Goal: Task Accomplishment & Management: Complete application form

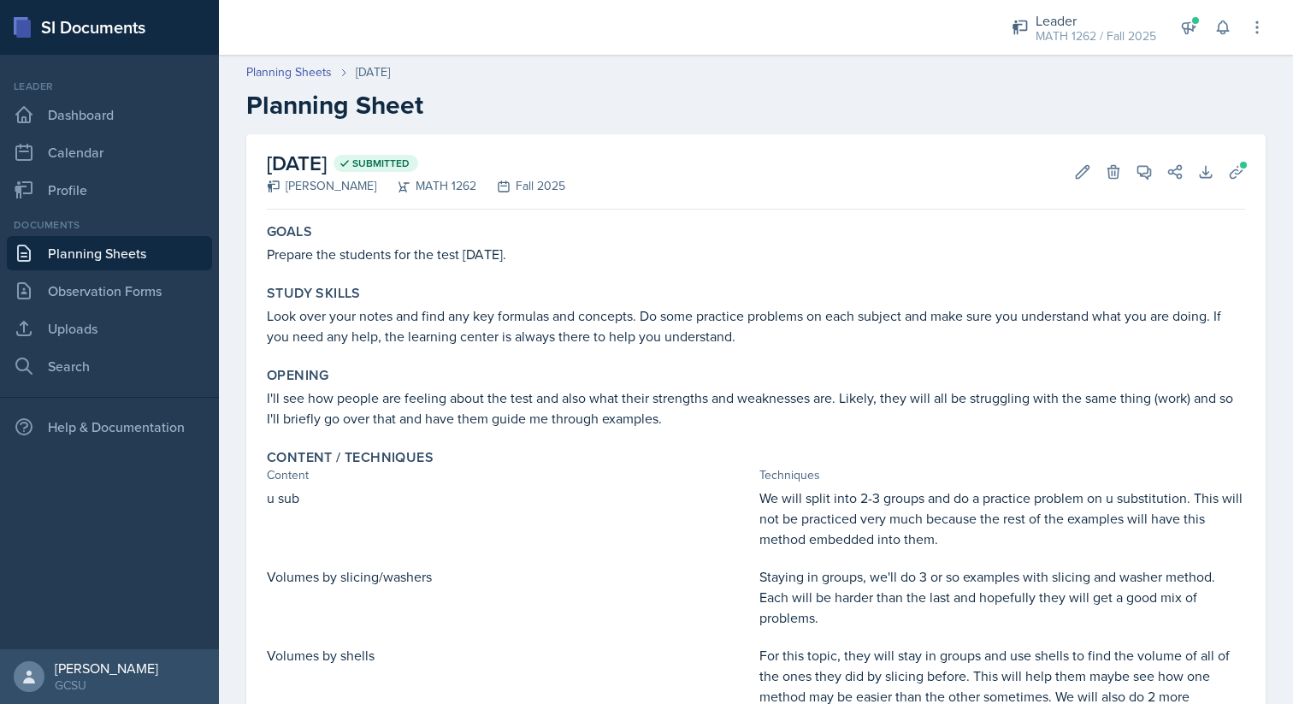
click at [144, 265] on link "Planning Sheets" at bounding box center [109, 253] width 205 height 34
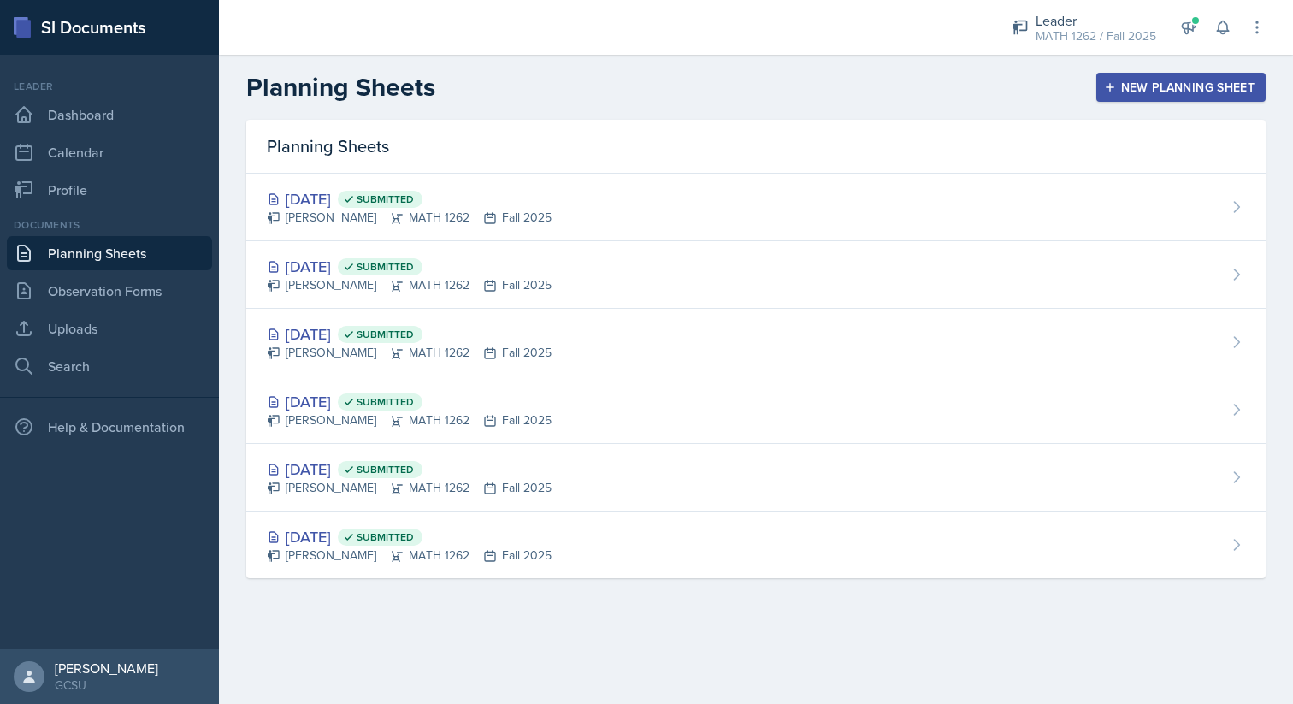
click at [1236, 81] on div "New Planning Sheet" at bounding box center [1180, 87] width 147 height 14
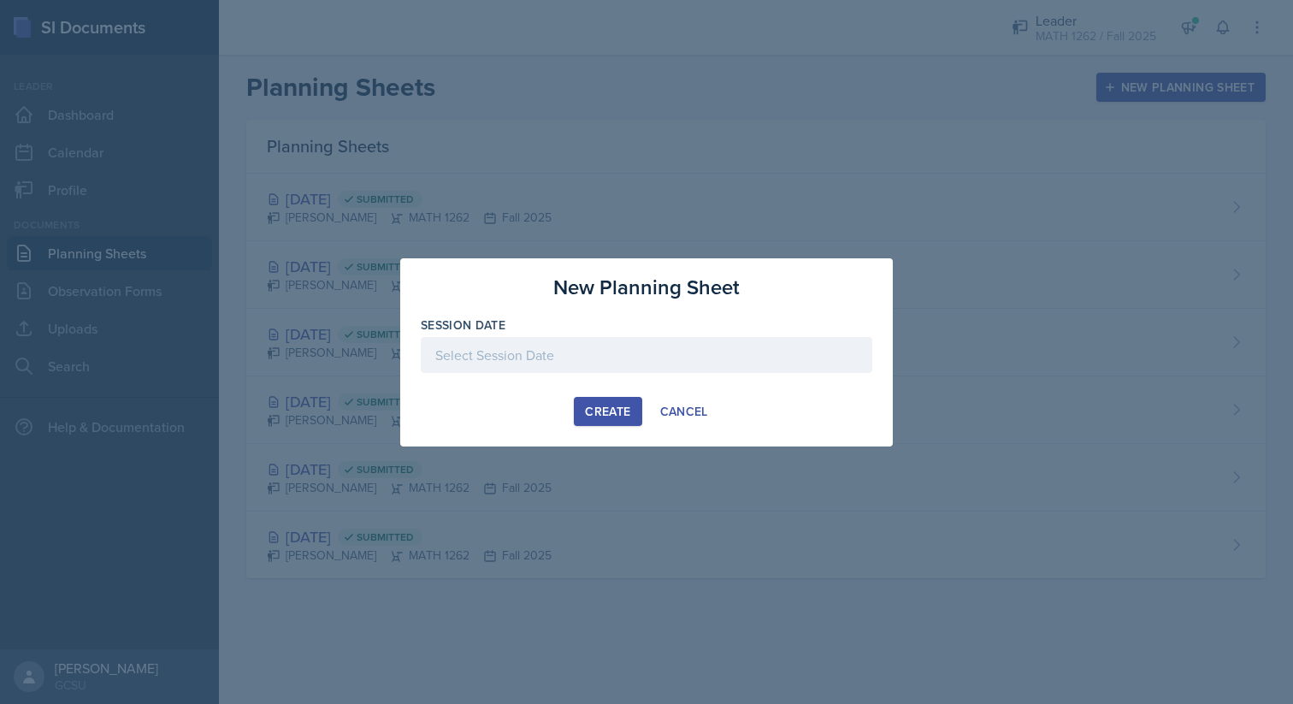
click at [723, 345] on div at bounding box center [646, 355] width 451 height 36
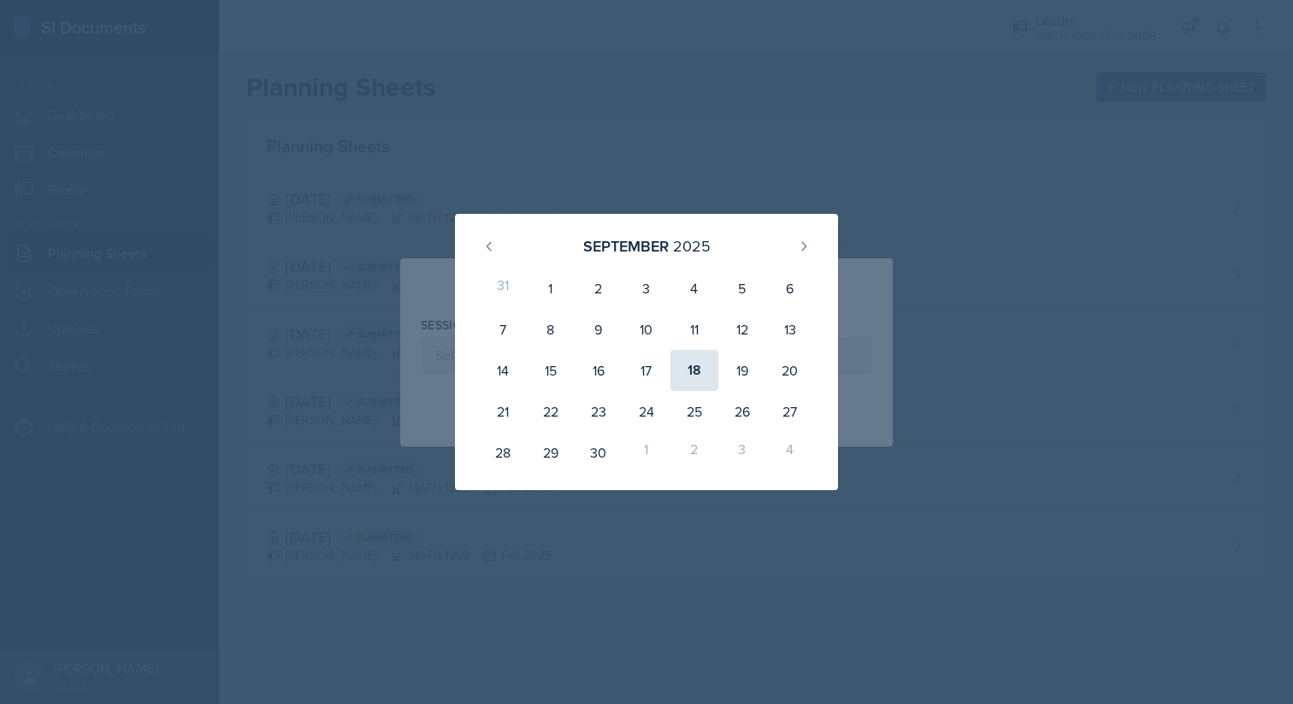
click at [698, 377] on div "18" at bounding box center [694, 370] width 48 height 41
type input "September 18th, 2025"
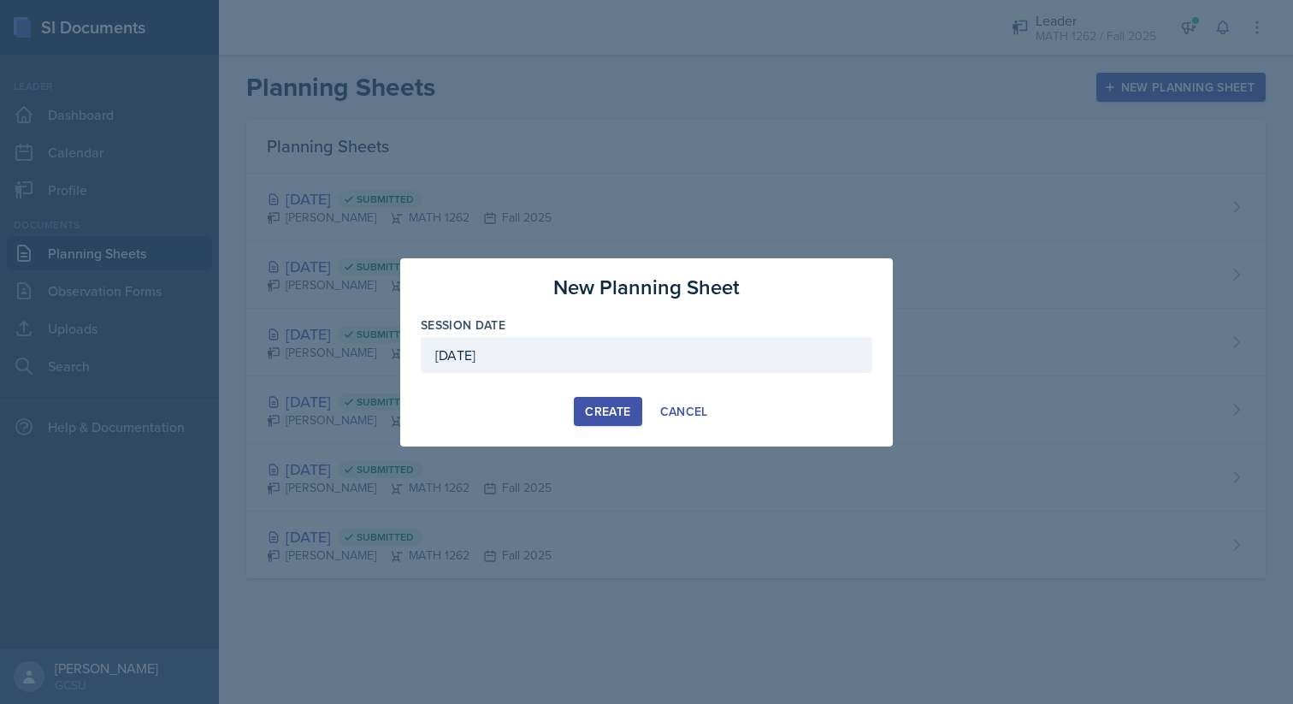
click at [607, 410] on div "Create" at bounding box center [607, 411] width 45 height 14
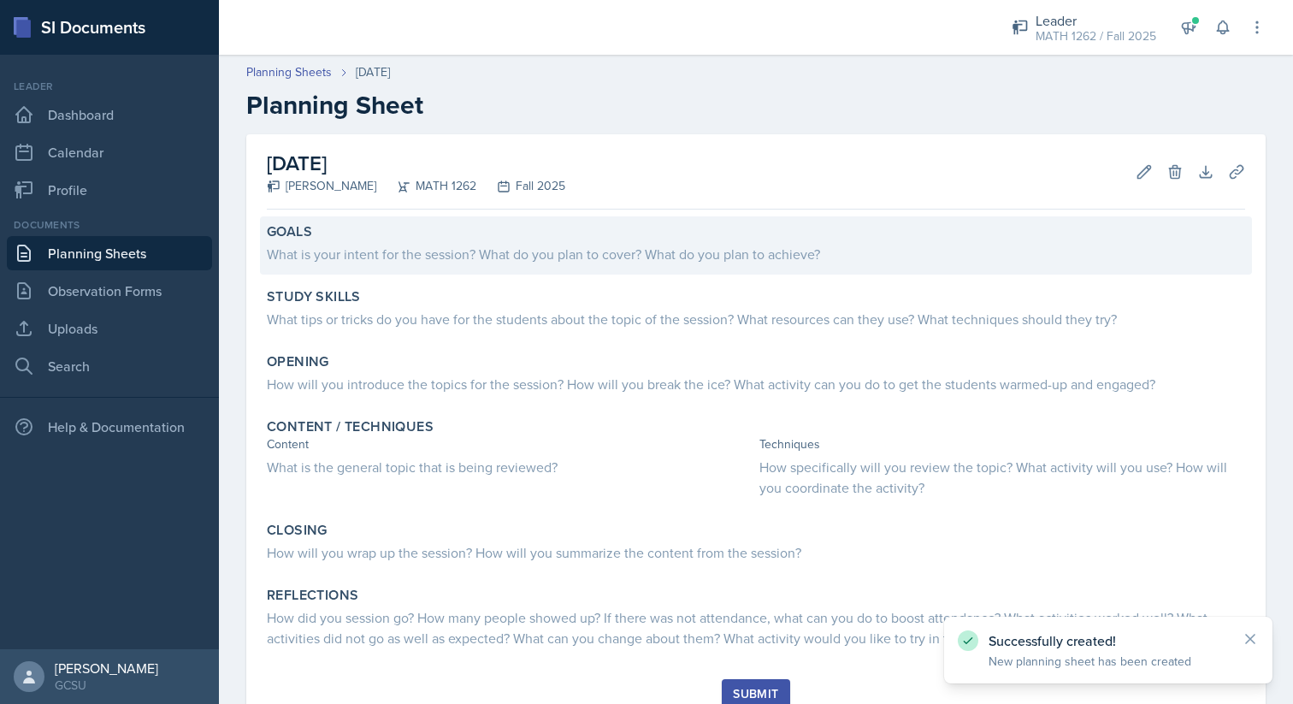
click at [709, 241] on div "What is your intent for the session? What do you plan to cover? What do you pla…" at bounding box center [756, 252] width 978 height 24
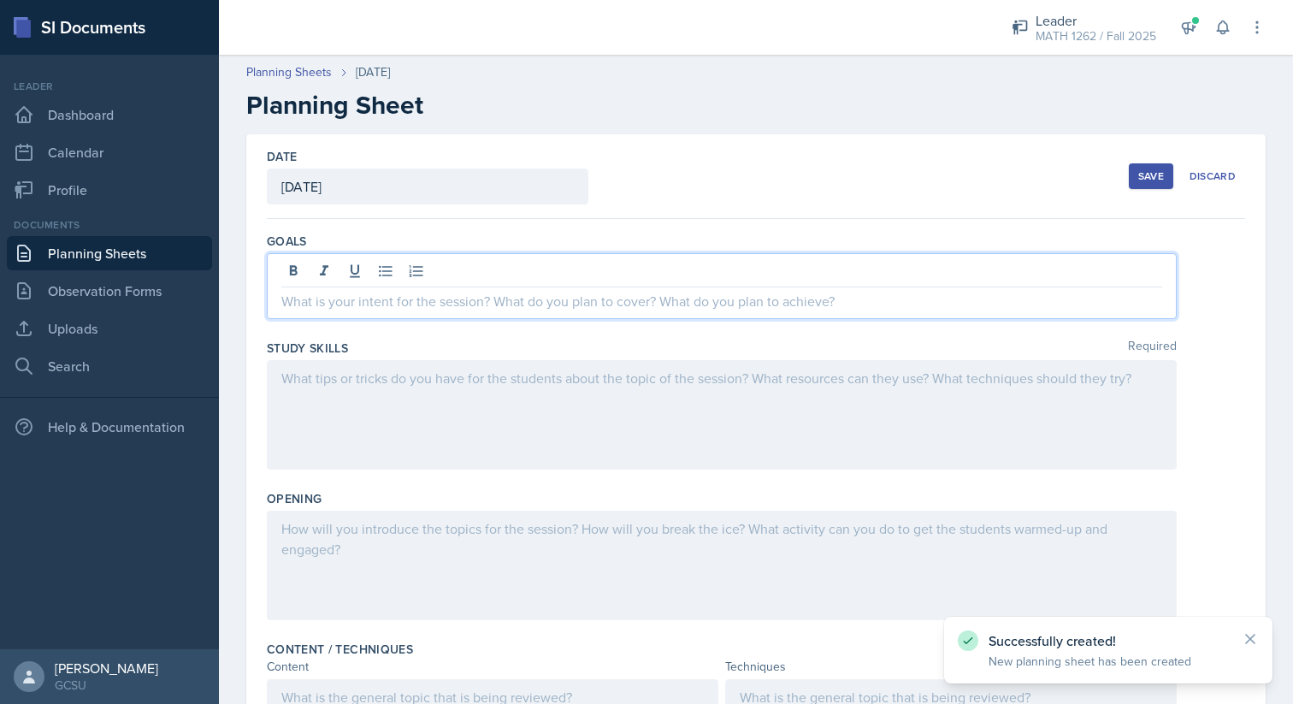
click at [689, 267] on div at bounding box center [722, 286] width 910 height 66
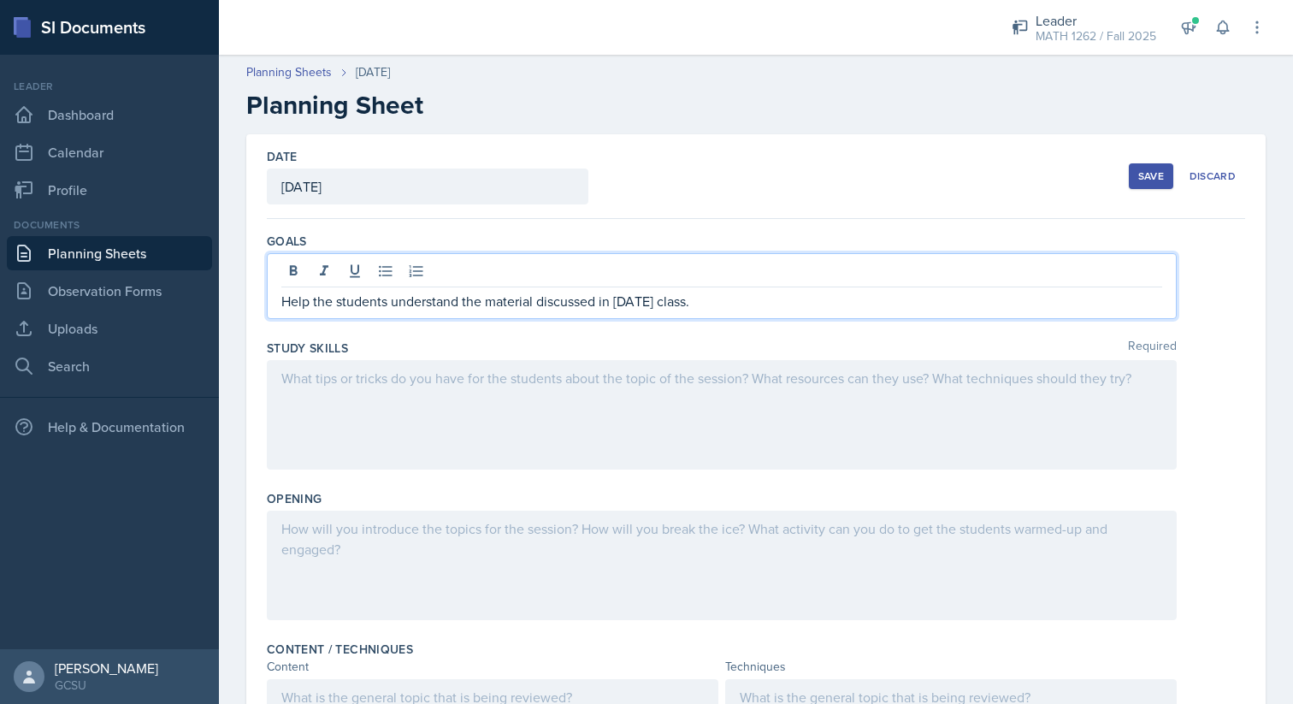
click at [627, 386] on div at bounding box center [722, 414] width 910 height 109
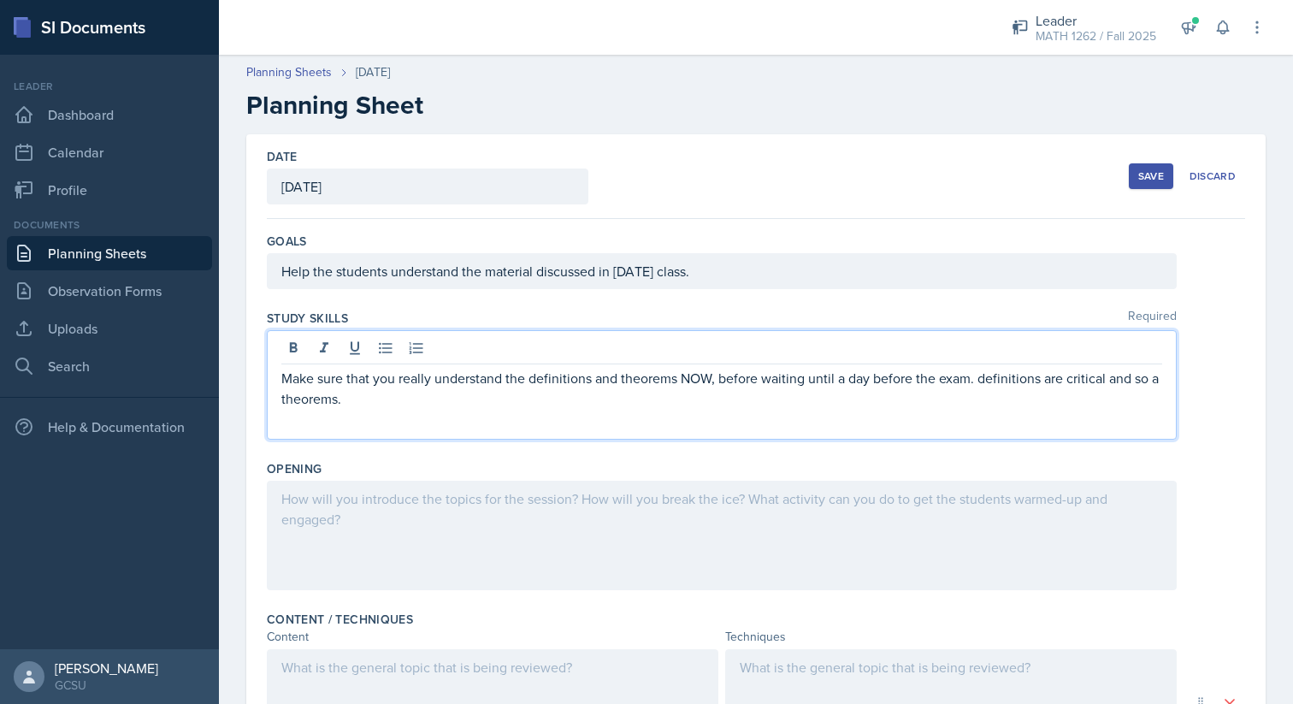
click at [510, 557] on div at bounding box center [722, 535] width 910 height 109
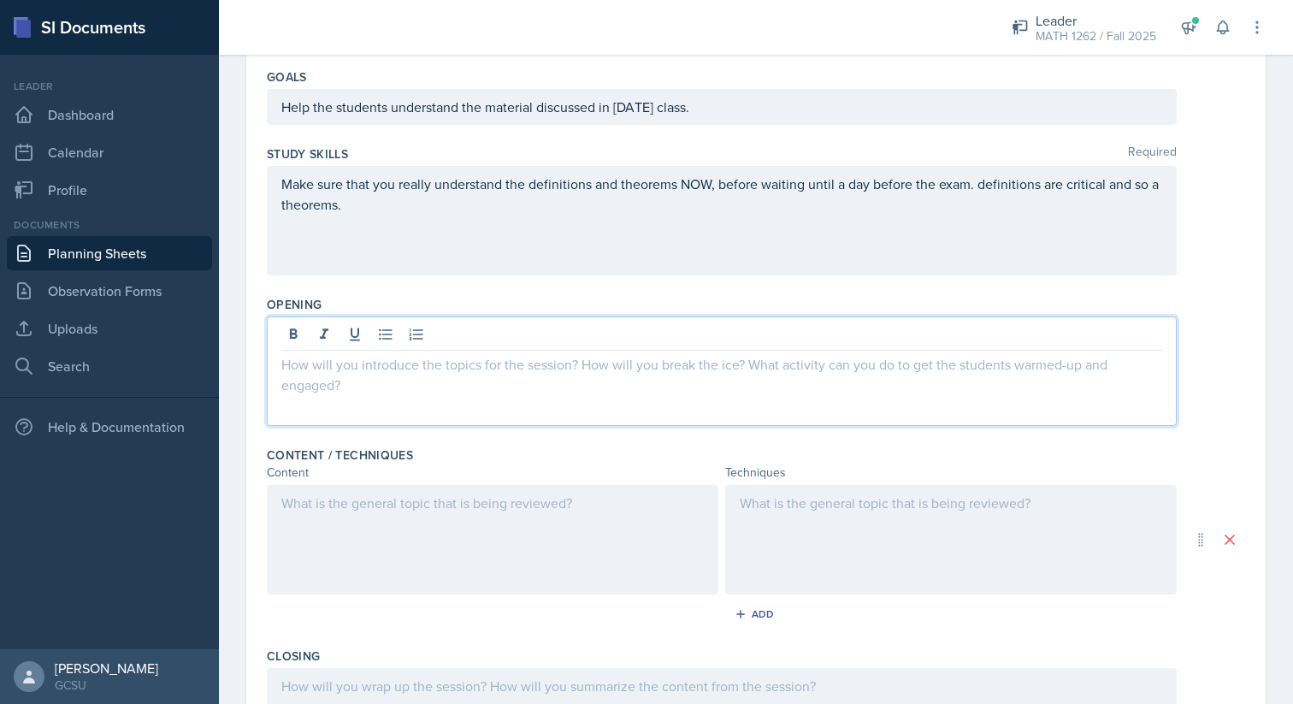
scroll to position [165, 0]
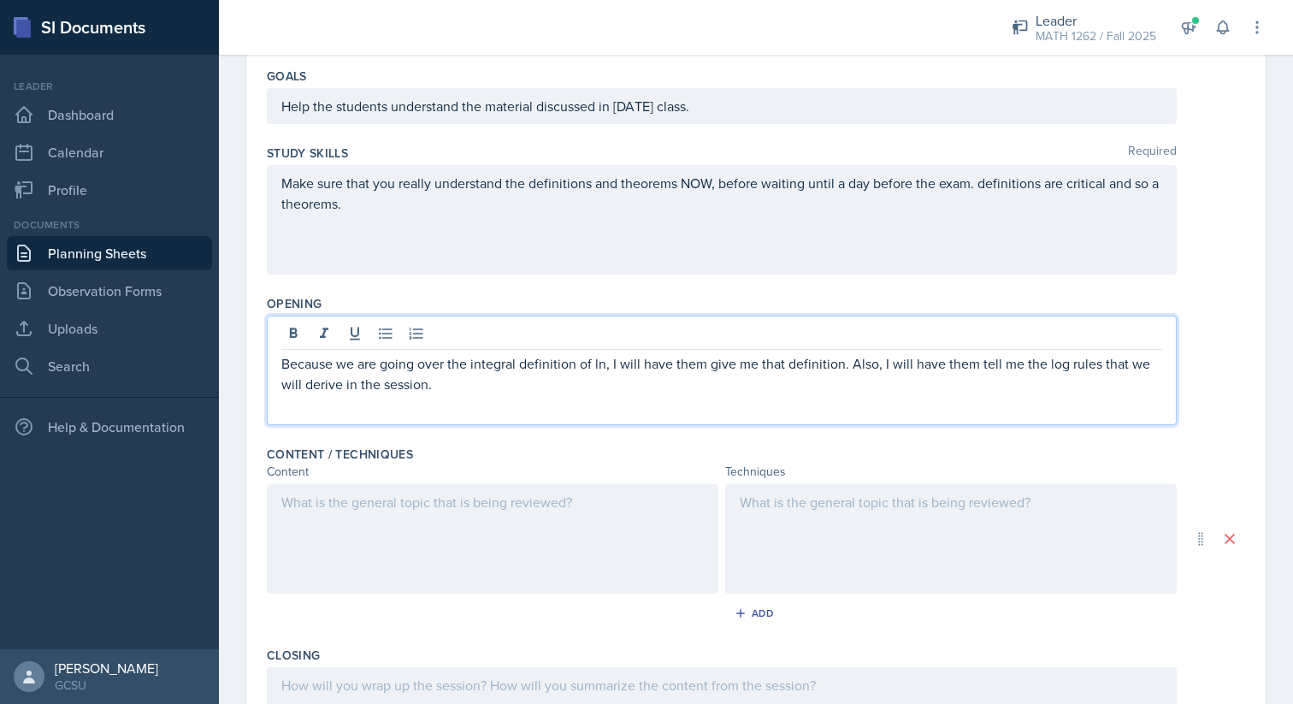
click at [511, 552] on div at bounding box center [492, 538] width 451 height 109
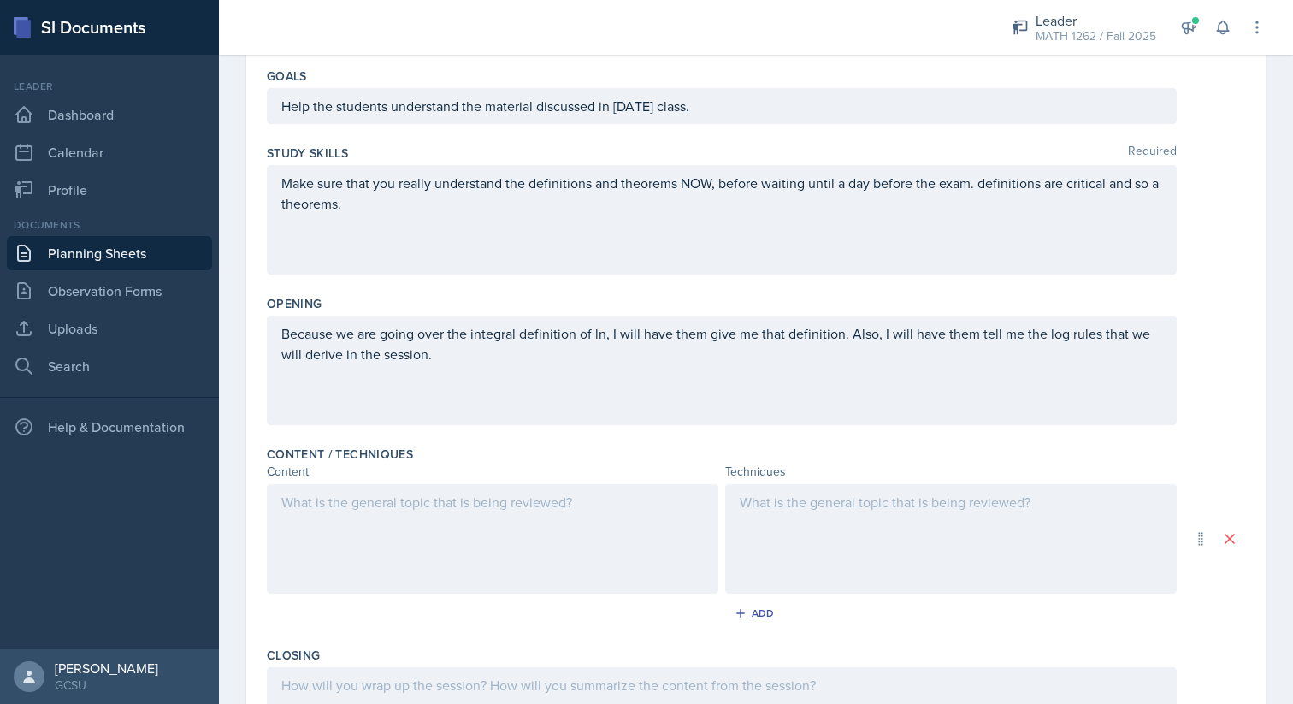
scroll to position [195, 0]
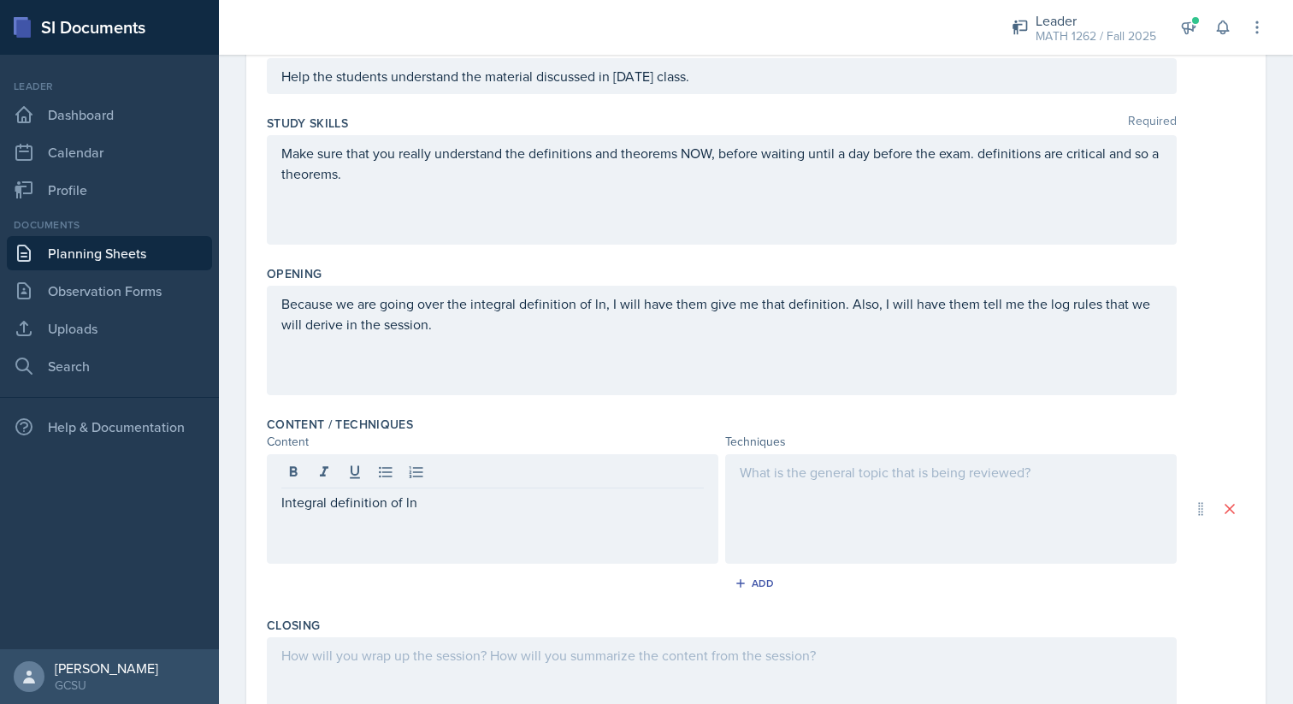
click at [959, 504] on div at bounding box center [950, 508] width 451 height 109
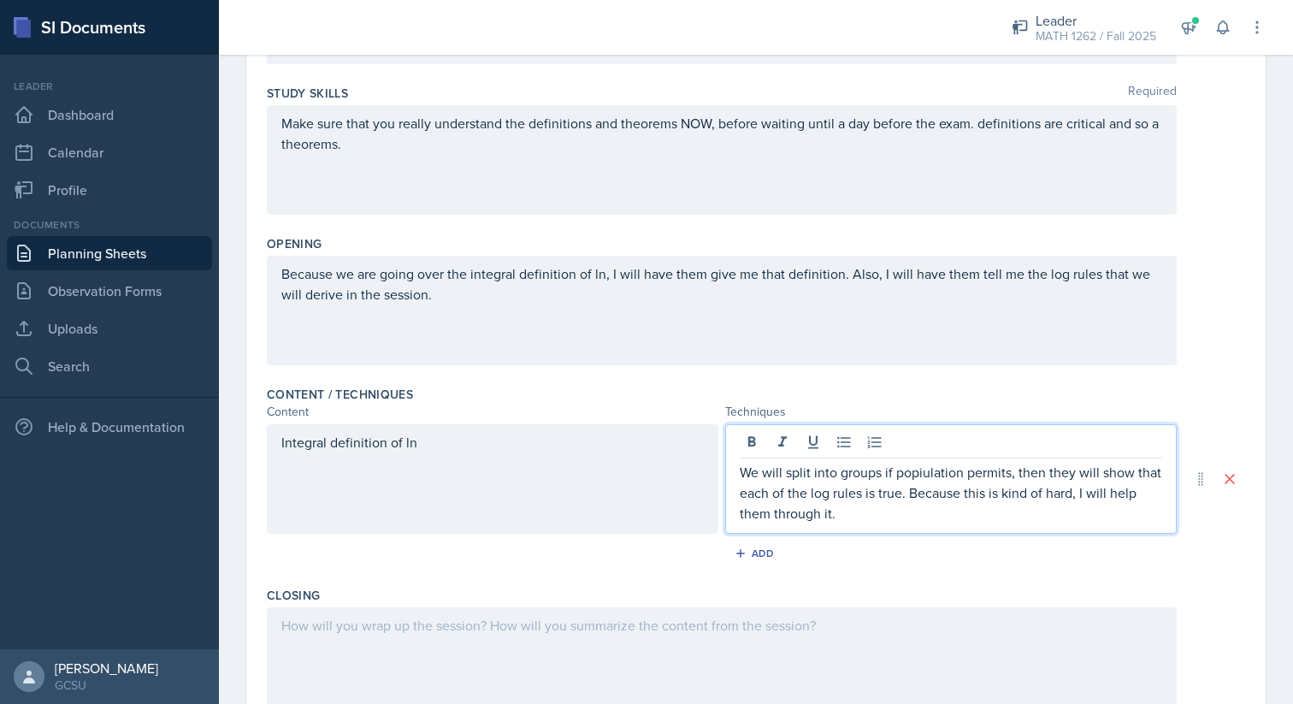
click at [934, 470] on p "We will split into groups if popiulation permits, then they will show that each…" at bounding box center [951, 493] width 422 height 62
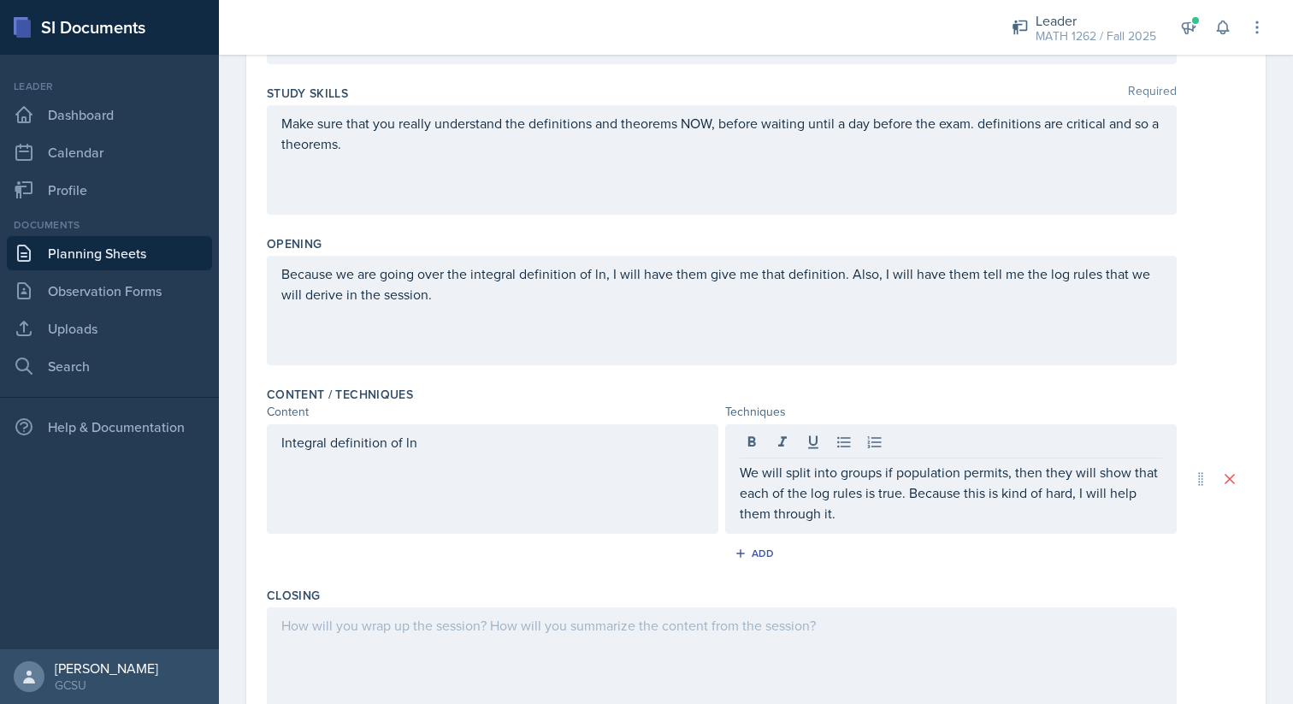
click at [774, 652] on div at bounding box center [722, 661] width 910 height 109
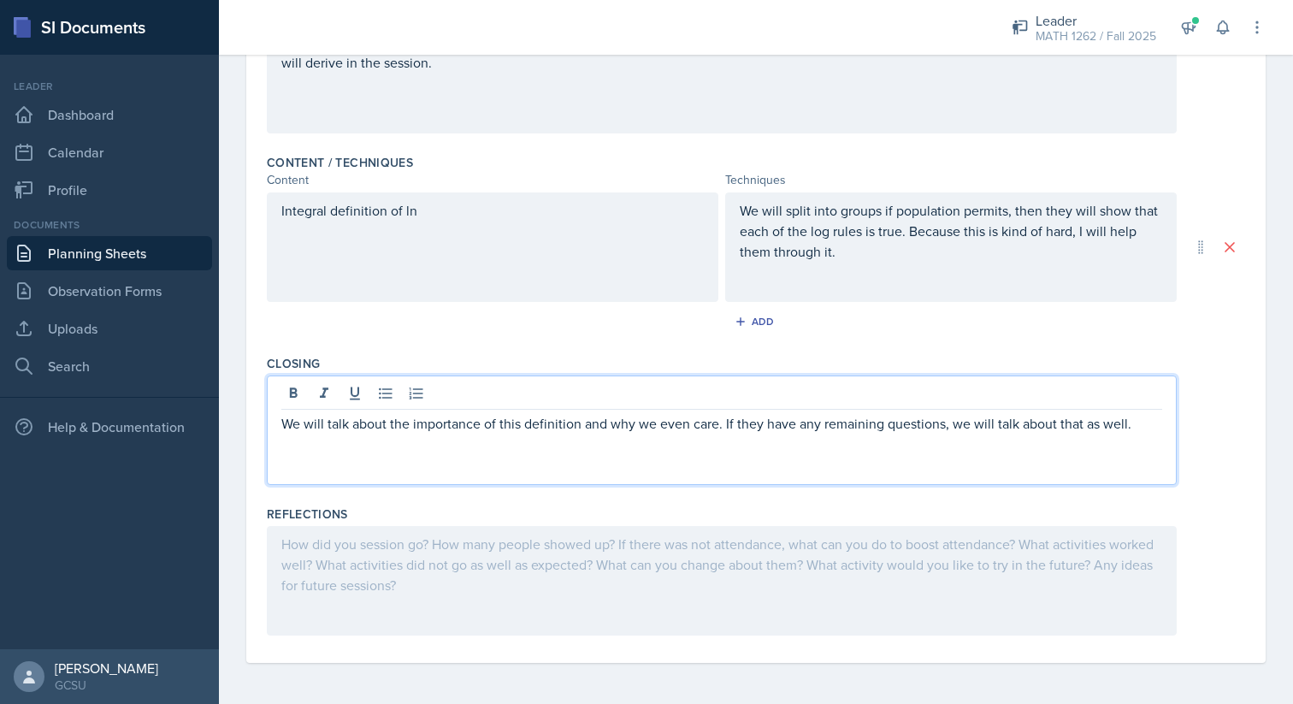
scroll to position [0, 0]
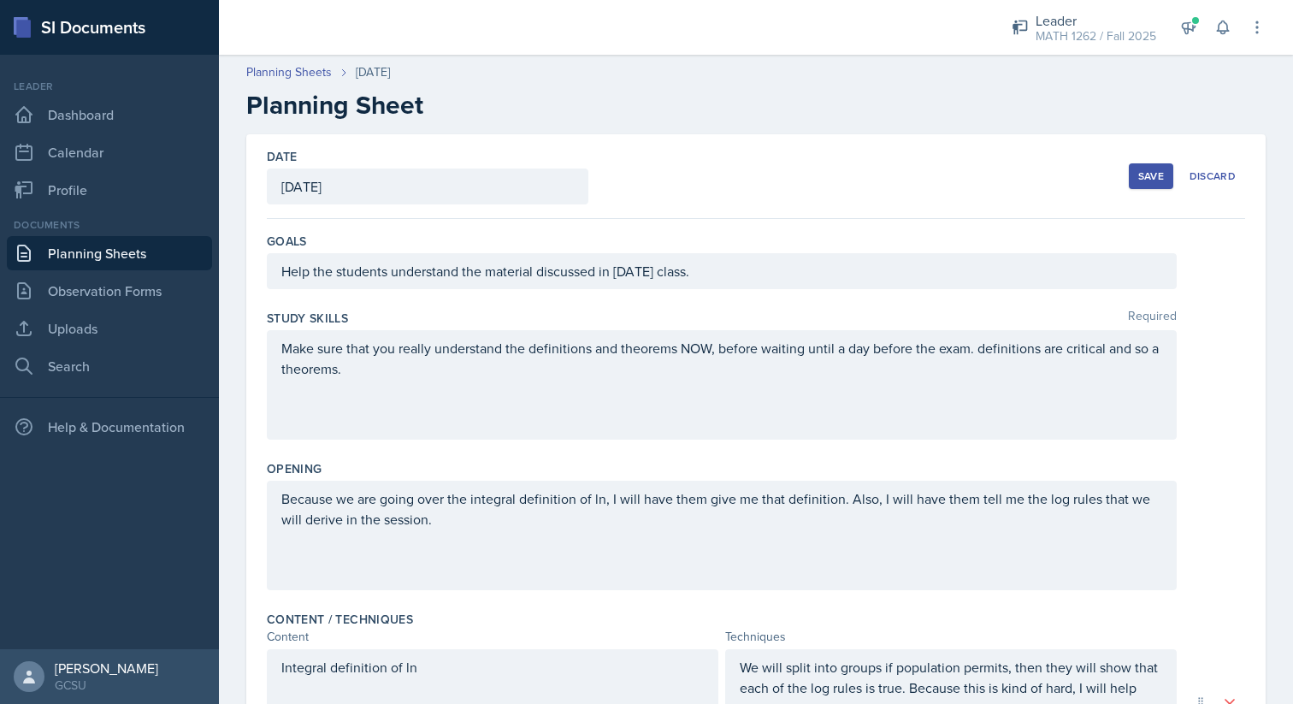
click at [1137, 174] on button "Save" at bounding box center [1151, 176] width 44 height 26
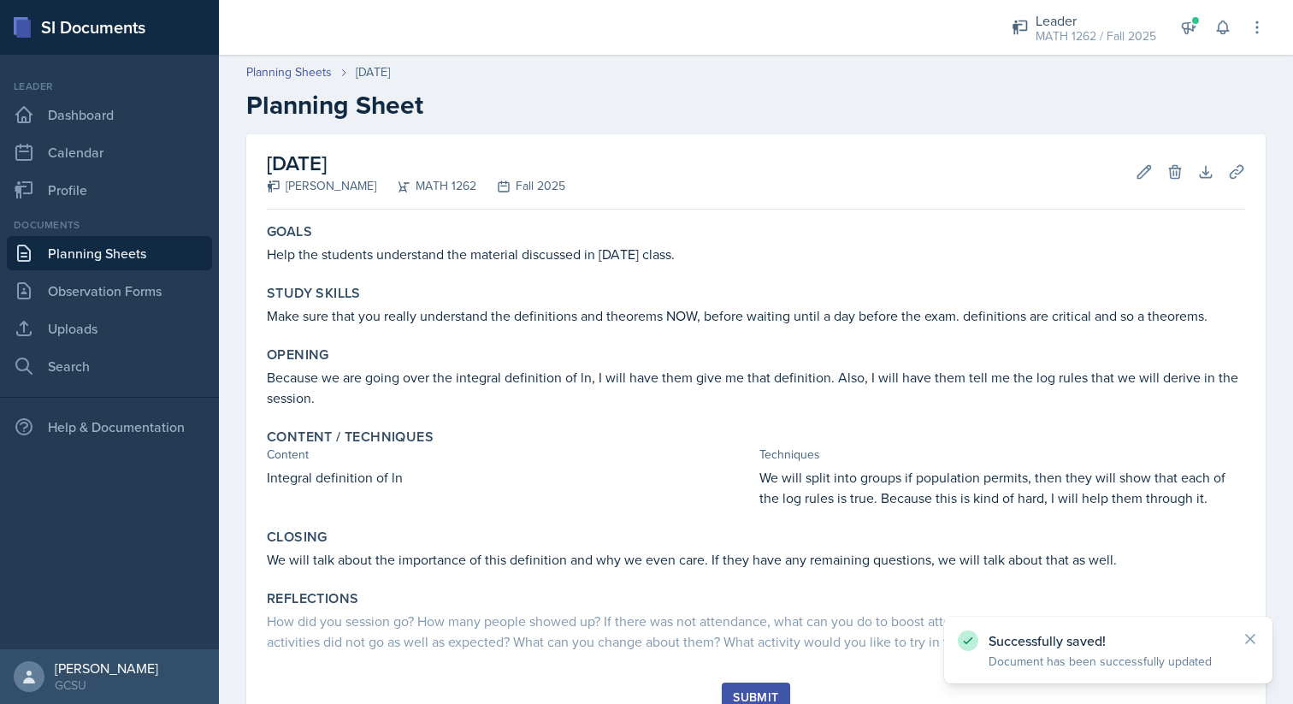
click at [729, 689] on button "Submit" at bounding box center [756, 696] width 68 height 29
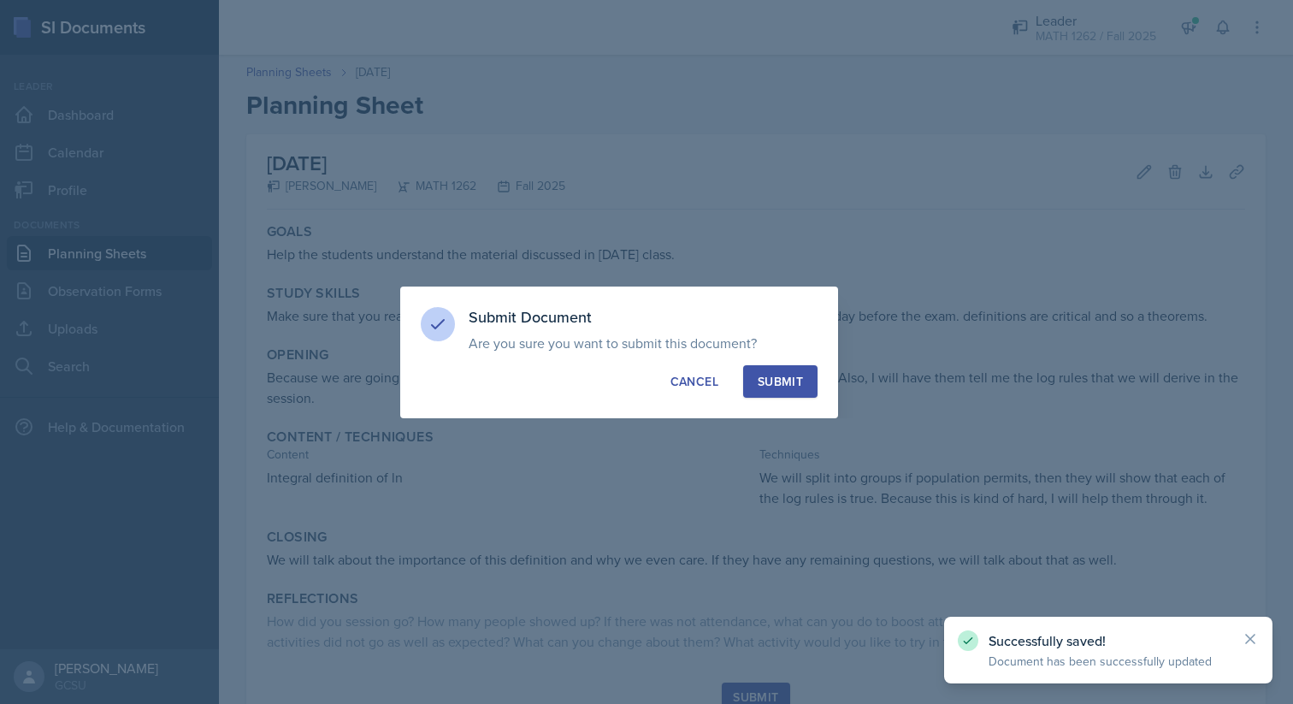
click at [797, 391] on button "Submit" at bounding box center [780, 381] width 74 height 32
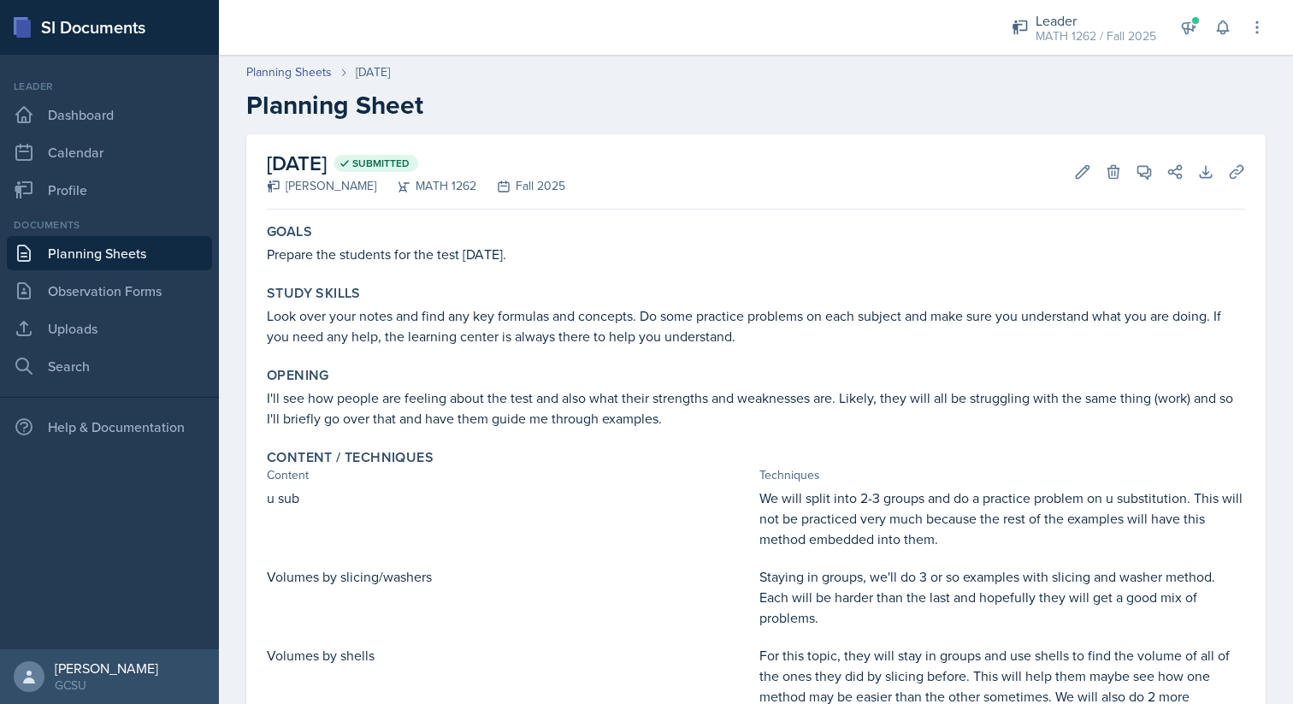
scroll to position [355, 0]
